Goal: Task Accomplishment & Management: Manage account settings

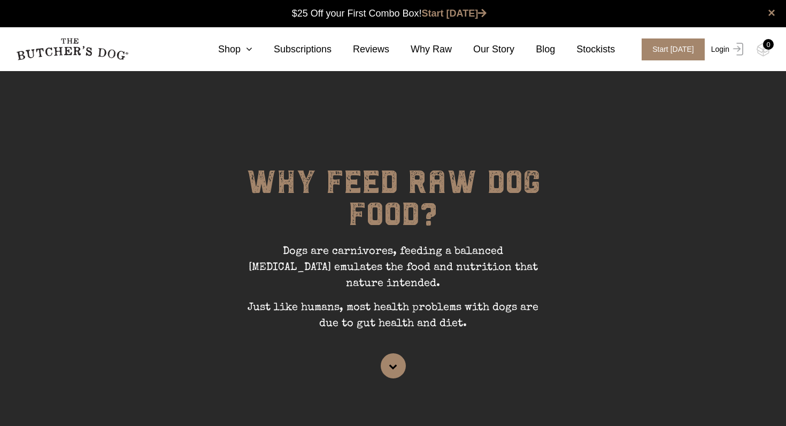
click at [718, 49] on link "Login" at bounding box center [725, 49] width 35 height 22
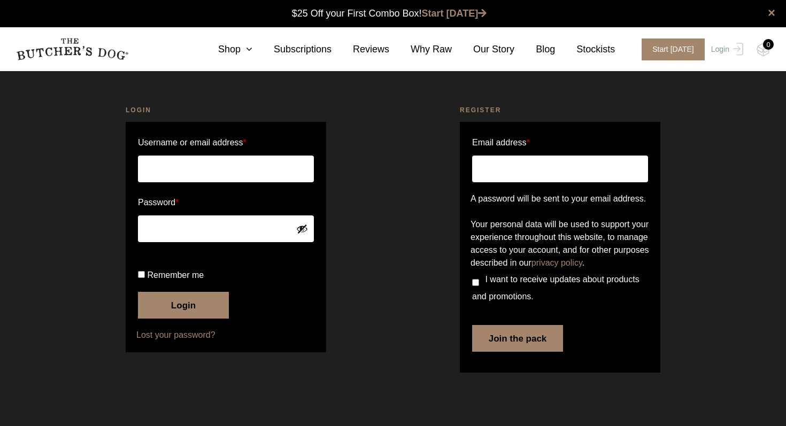
scroll to position [1, 0]
click at [281, 160] on input "Username or email address *" at bounding box center [226, 169] width 176 height 27
type input "tracyandjean@bigpond.com"
click at [138, 292] on button "Login" at bounding box center [183, 305] width 91 height 27
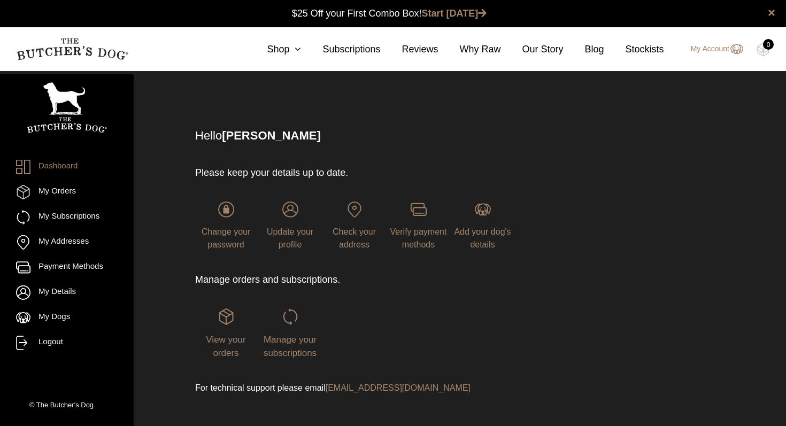
scroll to position [1, 0]
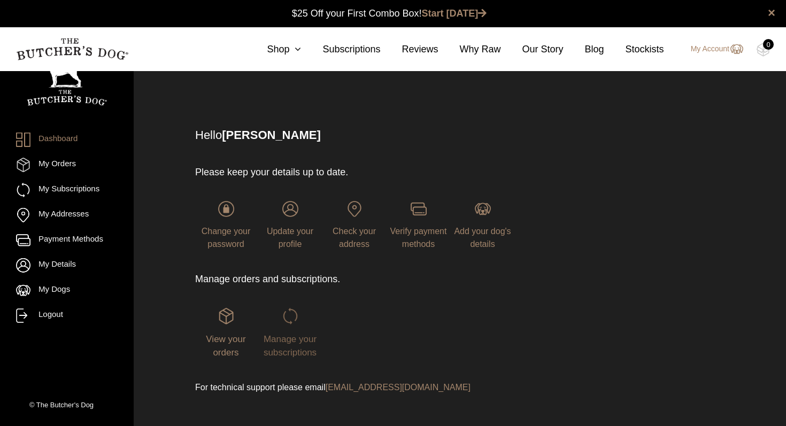
click at [287, 320] on img at bounding box center [290, 316] width 16 height 16
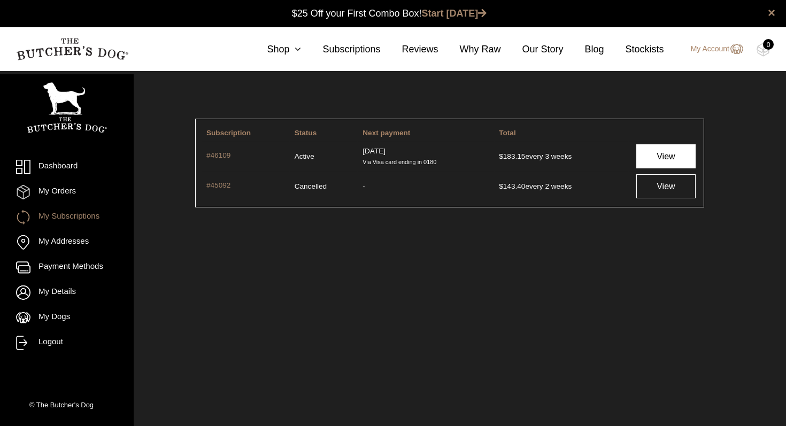
click at [658, 158] on link "View" at bounding box center [665, 156] width 59 height 24
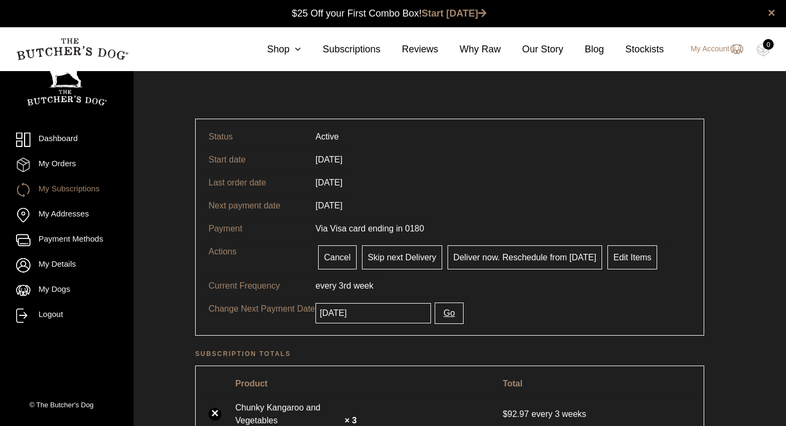
scroll to position [1, 0]
click at [614, 263] on link "Edit Items" at bounding box center [632, 257] width 50 height 24
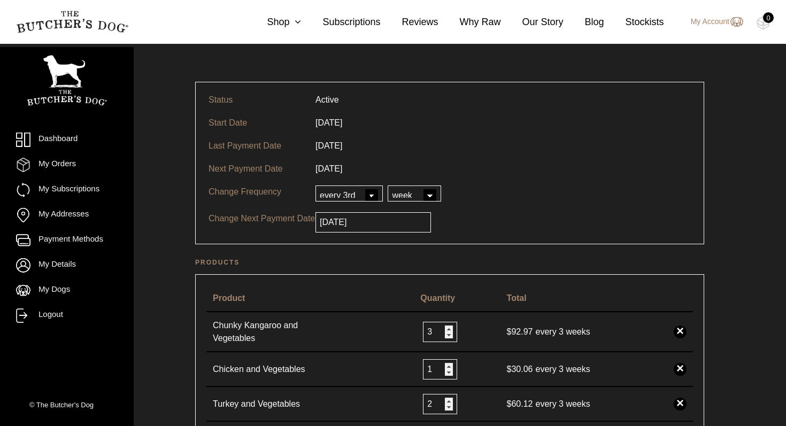
scroll to position [36, 0]
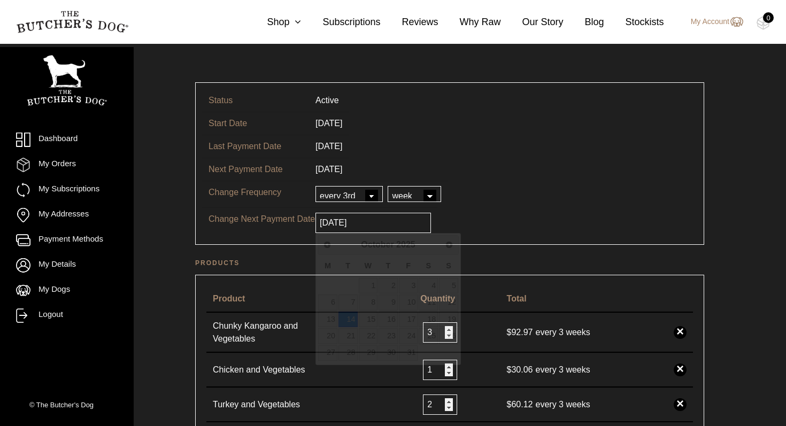
click at [375, 224] on input "[DATE]" at bounding box center [372, 223] width 115 height 20
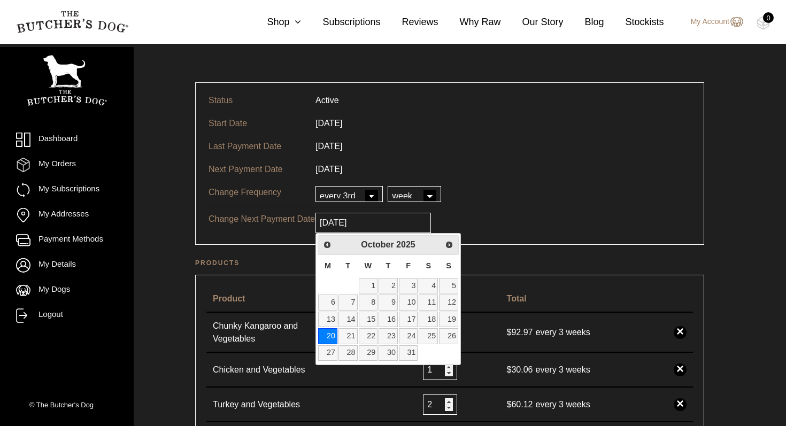
type input "[DATE]"
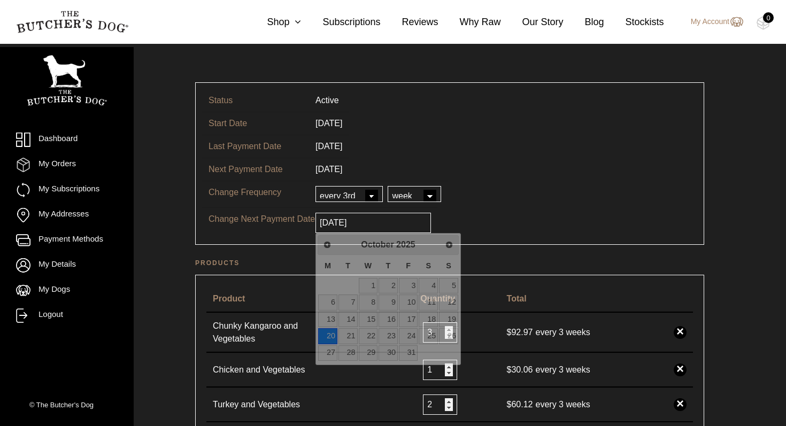
click at [487, 217] on tr "Change Next Payment Date 2025-10-20" at bounding box center [449, 222] width 495 height 30
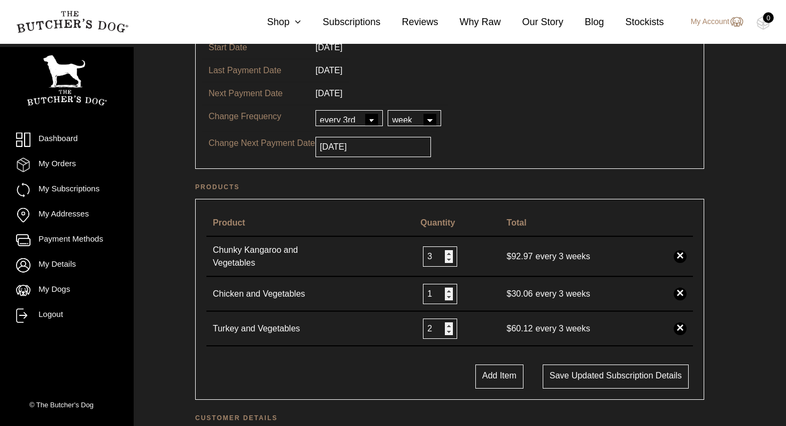
scroll to position [114, 0]
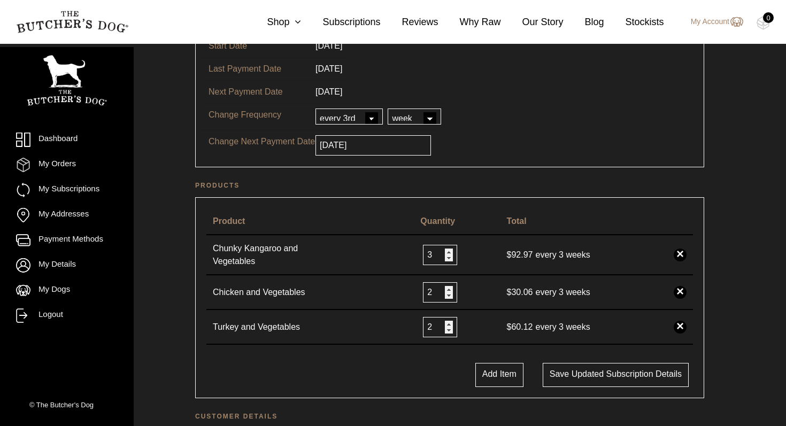
click at [447, 289] on input "2" at bounding box center [440, 292] width 34 height 20
type input "1"
click at [445, 296] on input "1" at bounding box center [440, 292] width 34 height 20
type input "4"
click at [447, 254] on input "4" at bounding box center [440, 255] width 34 height 20
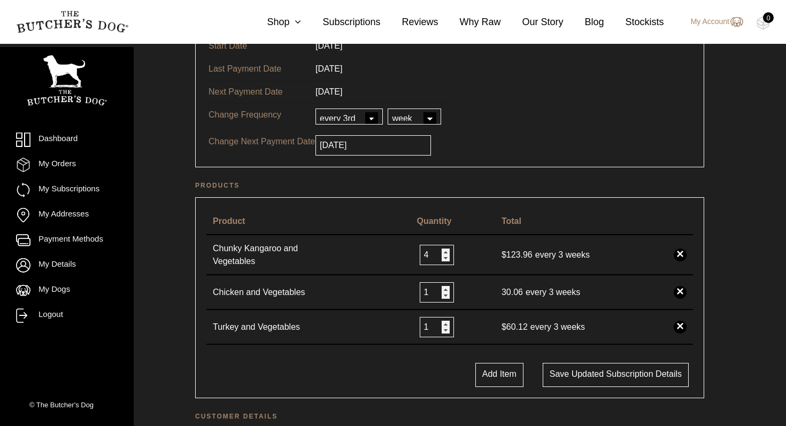
type input "1"
click at [441, 333] on input "1" at bounding box center [437, 327] width 34 height 20
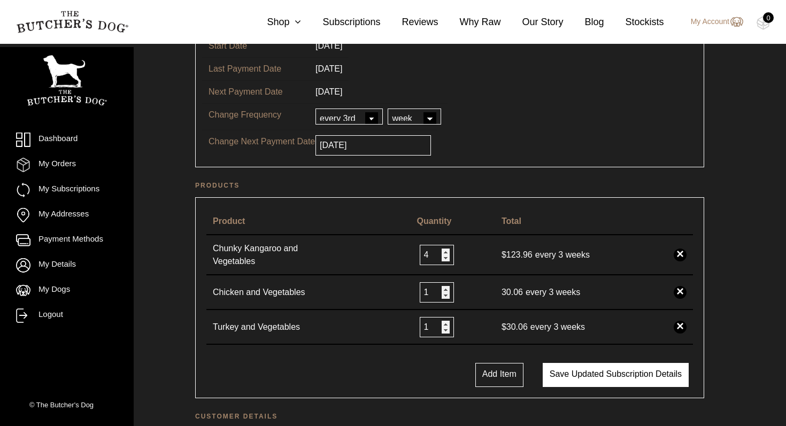
click at [569, 372] on button "Save updated subscription details" at bounding box center [615, 375] width 146 height 24
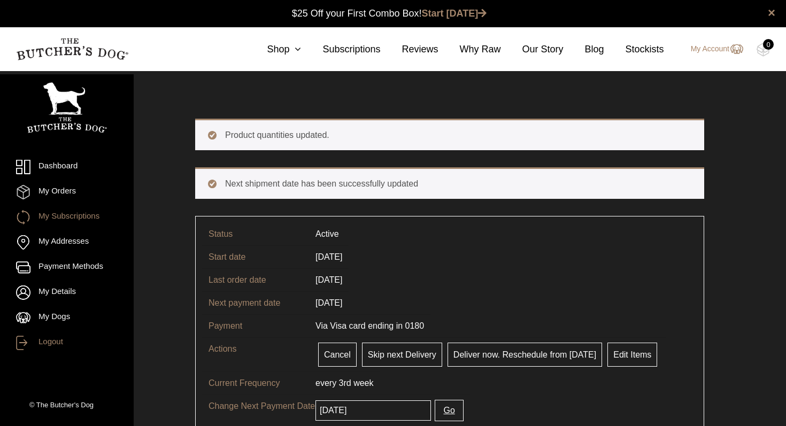
click at [43, 345] on link "Logout" at bounding box center [67, 343] width 102 height 14
